Goal: Information Seeking & Learning: Learn about a topic

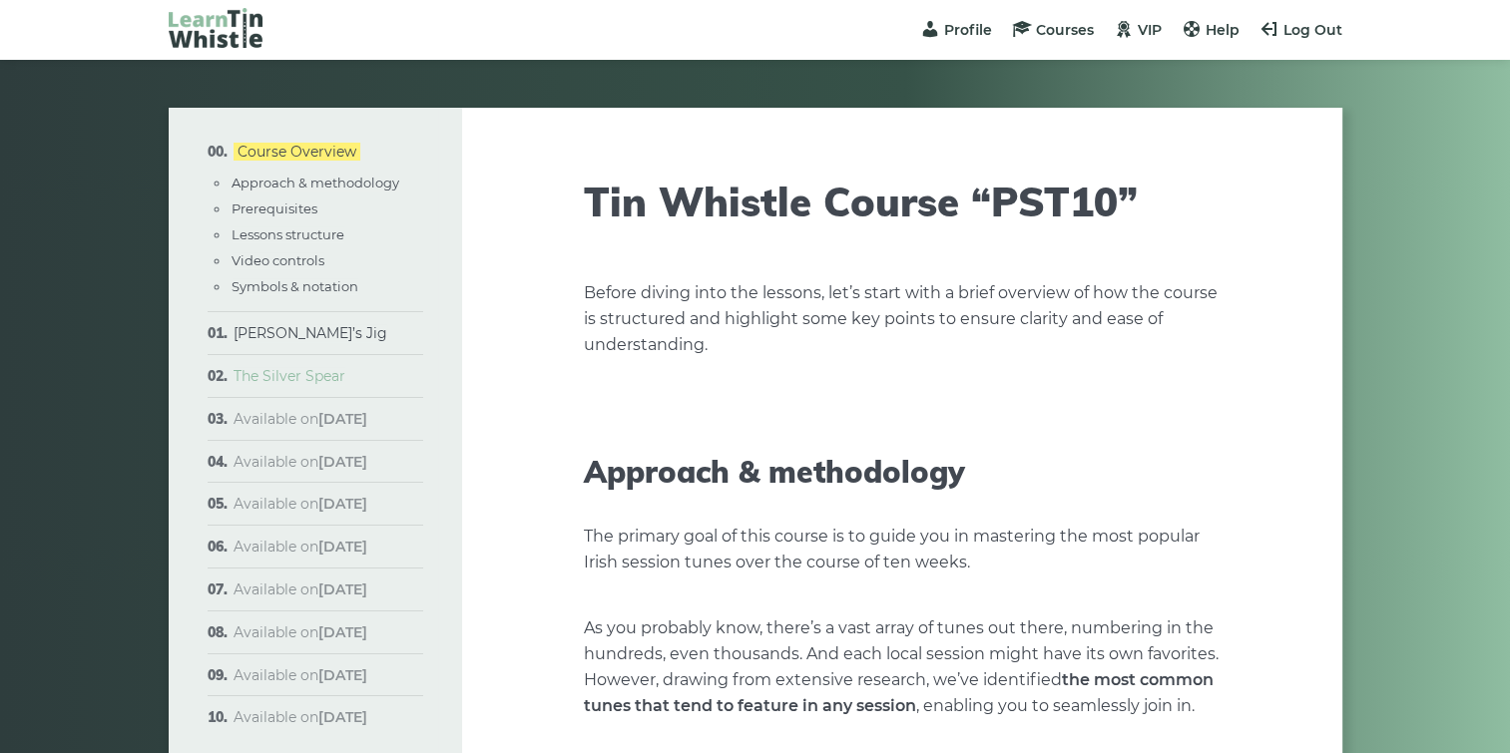
click at [261, 371] on link "The Silver Spear" at bounding box center [289, 376] width 112 height 18
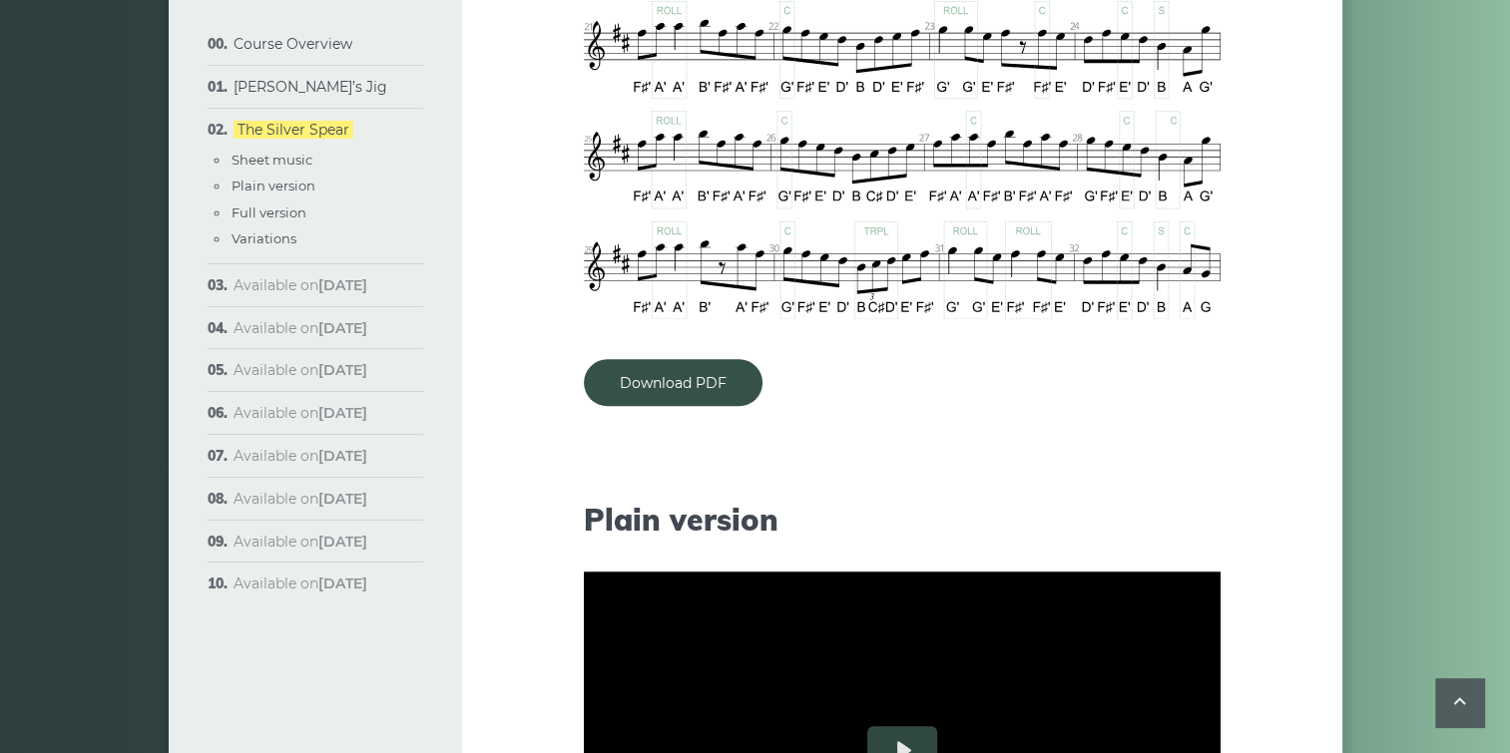
scroll to position [1497, 0]
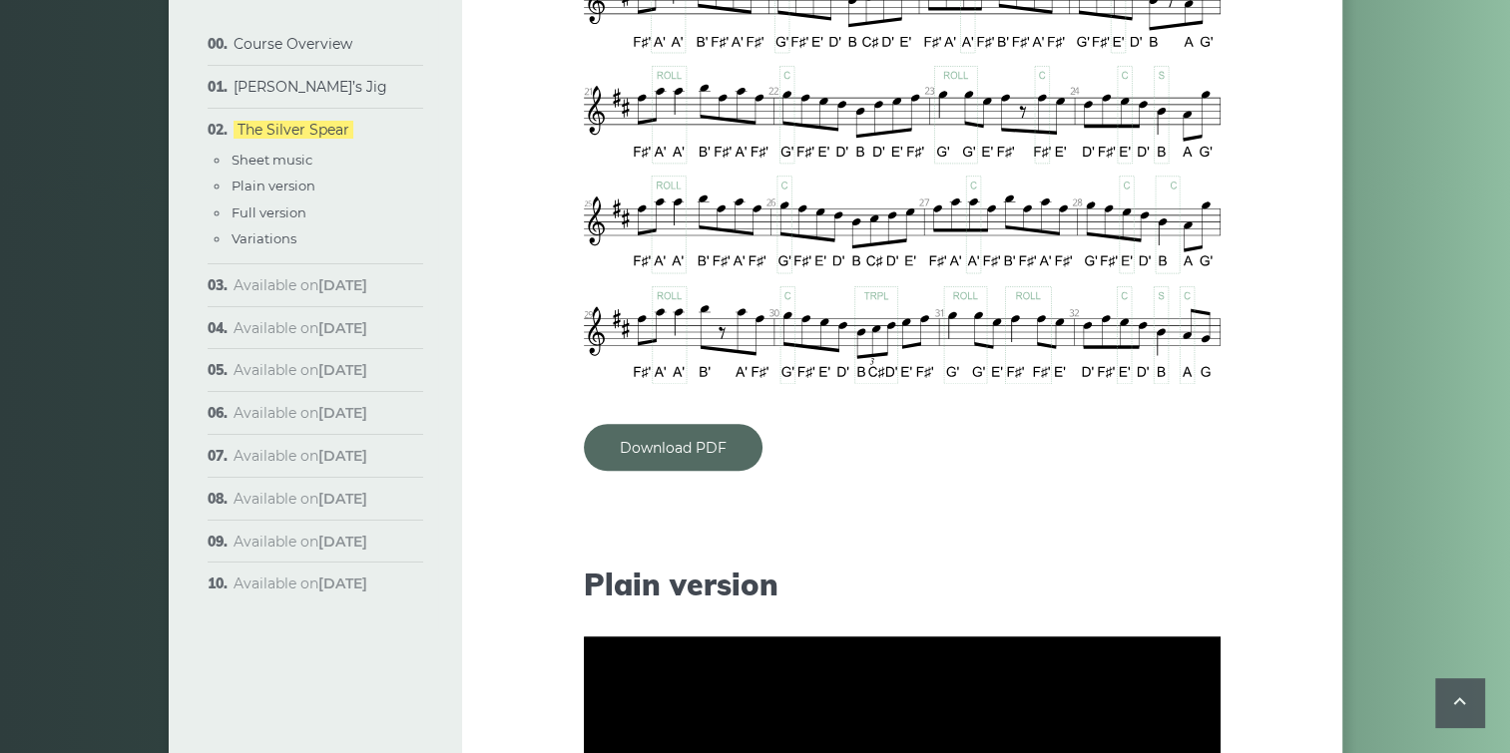
click at [657, 451] on link "Download PDF" at bounding box center [673, 447] width 179 height 47
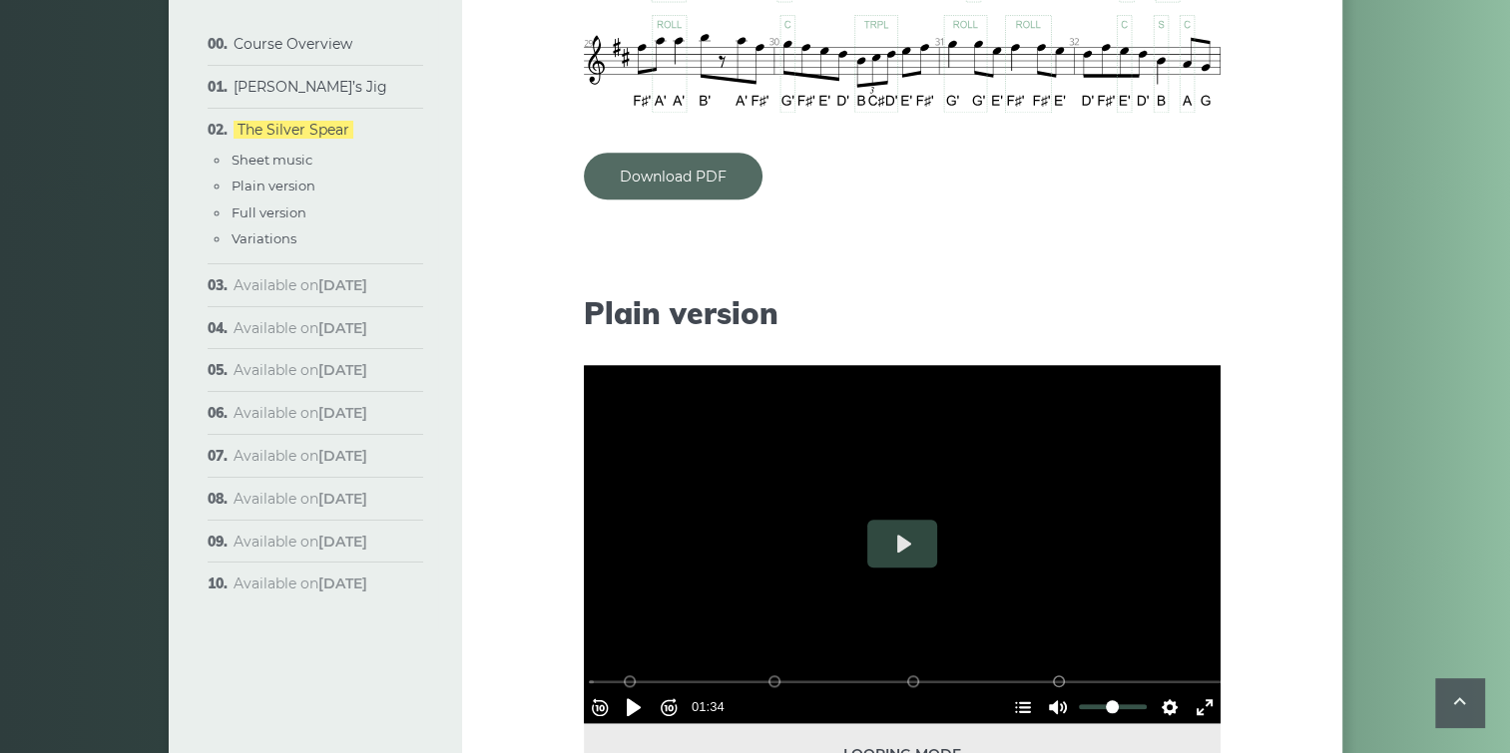
scroll to position [2095, 0]
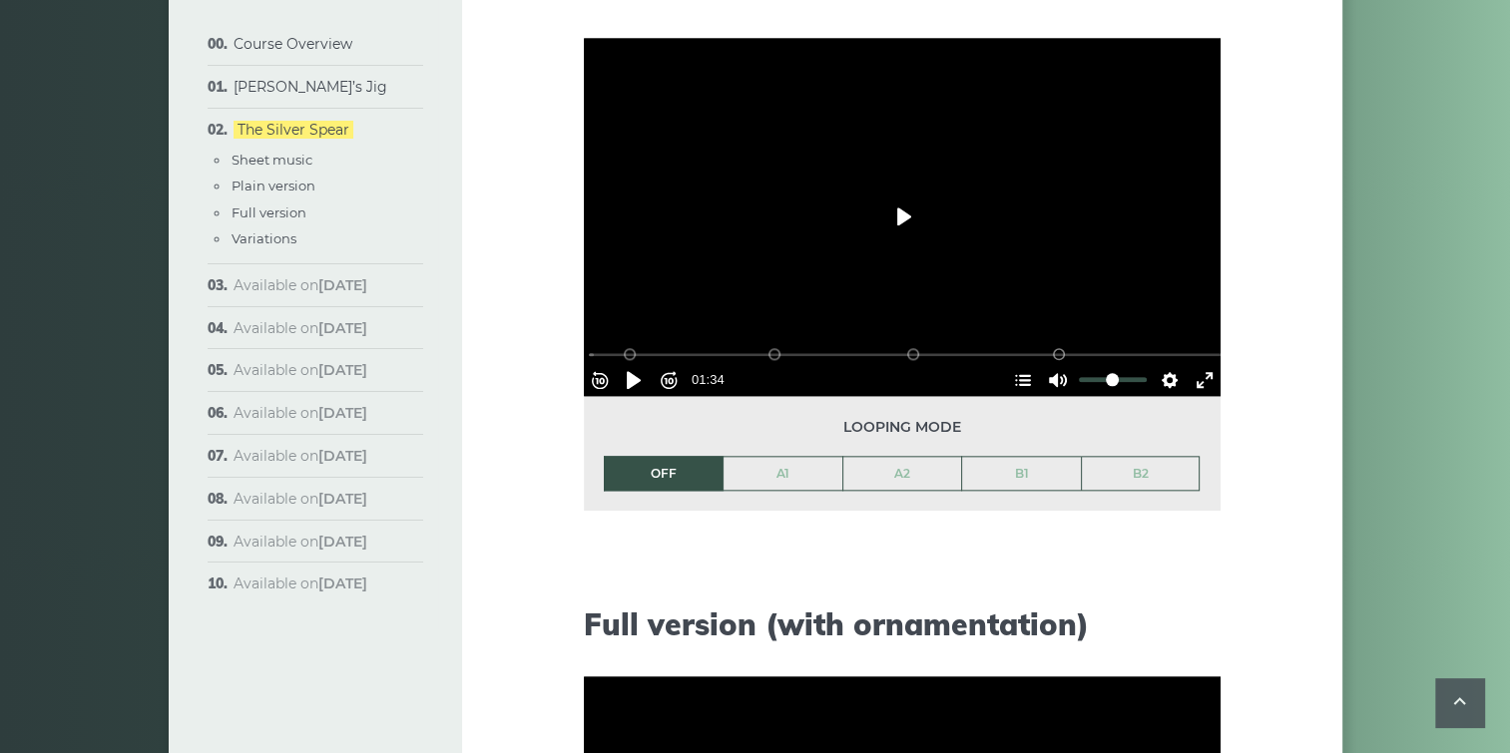
click at [913, 213] on button "Play" at bounding box center [902, 217] width 70 height 48
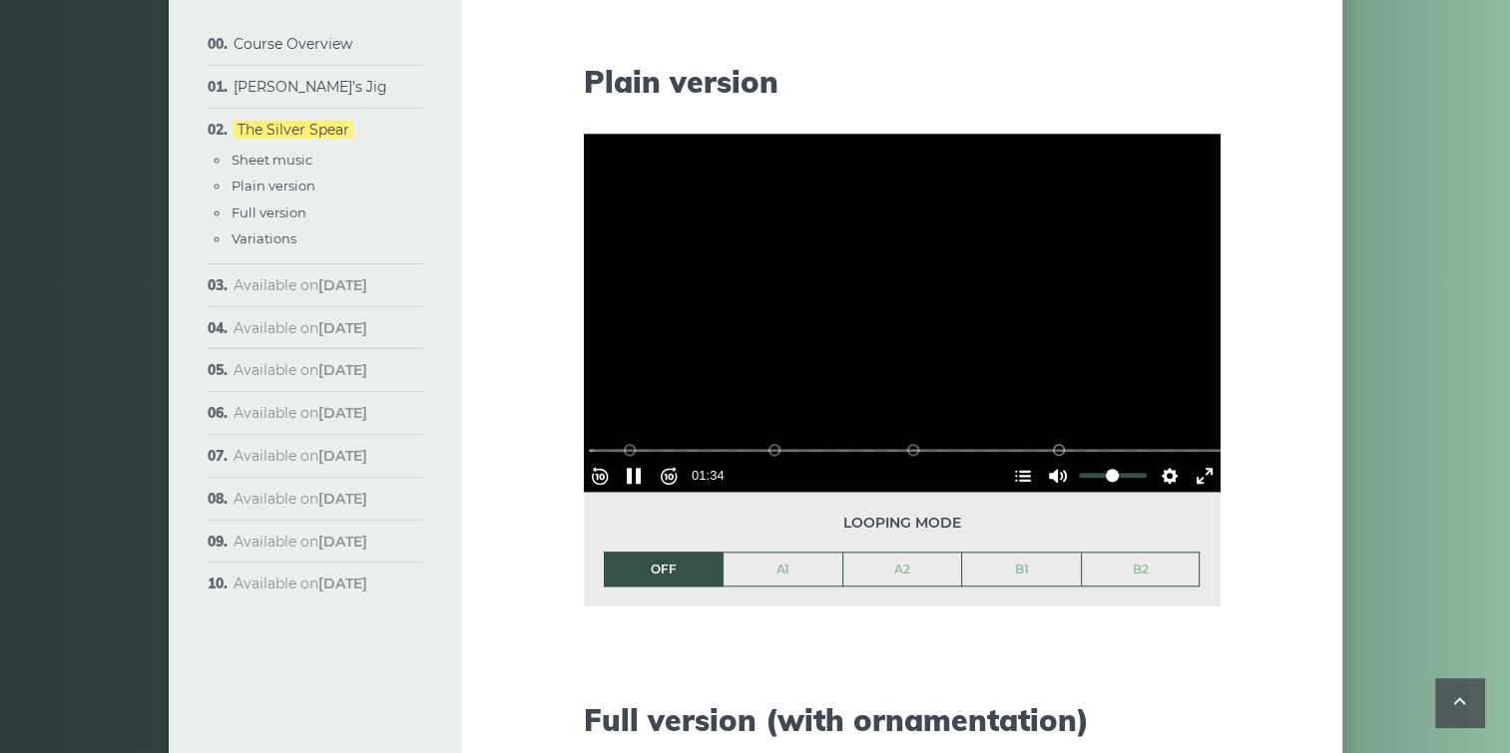
scroll to position [1996, 0]
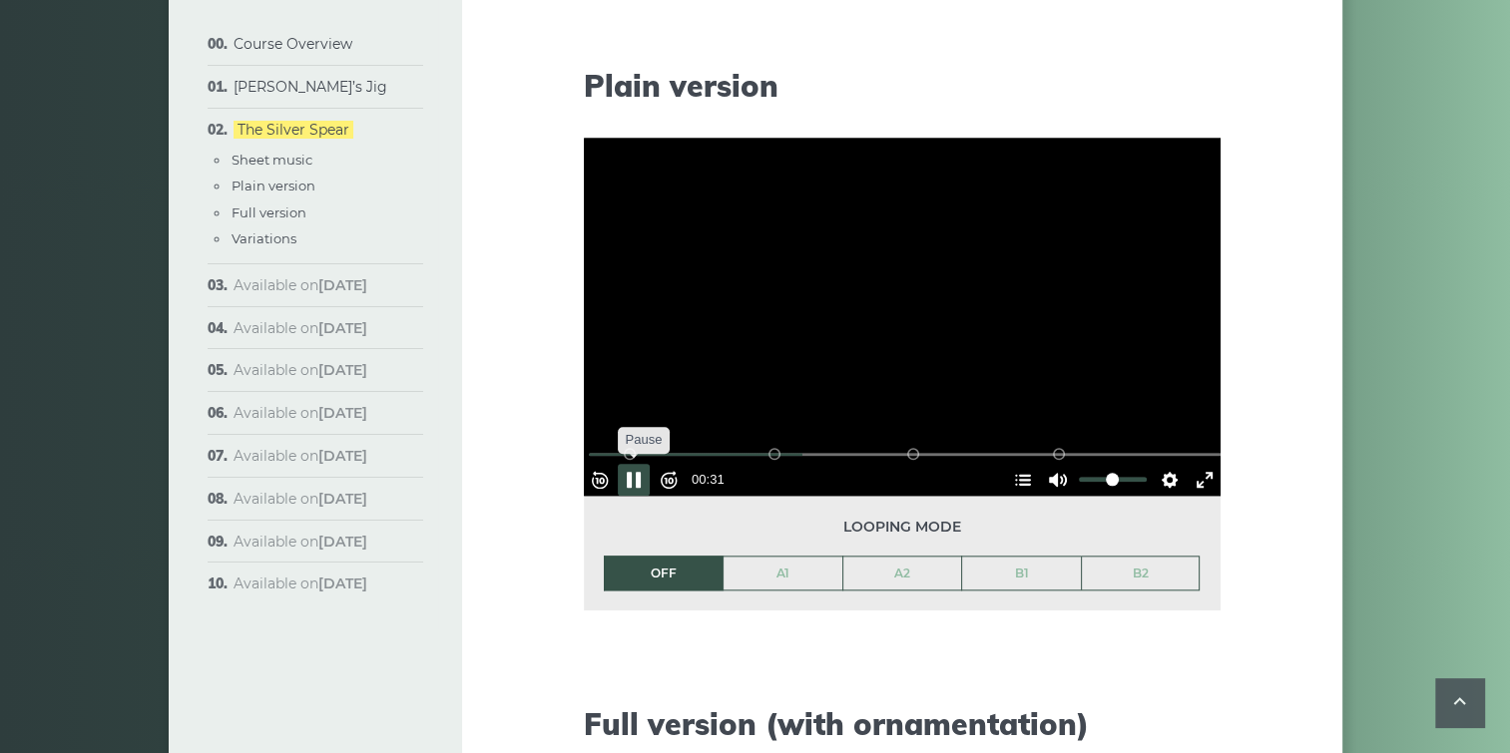
click at [639, 472] on button "Pause Play" at bounding box center [634, 480] width 32 height 32
type input "**"
